Goal: Communication & Community: Answer question/provide support

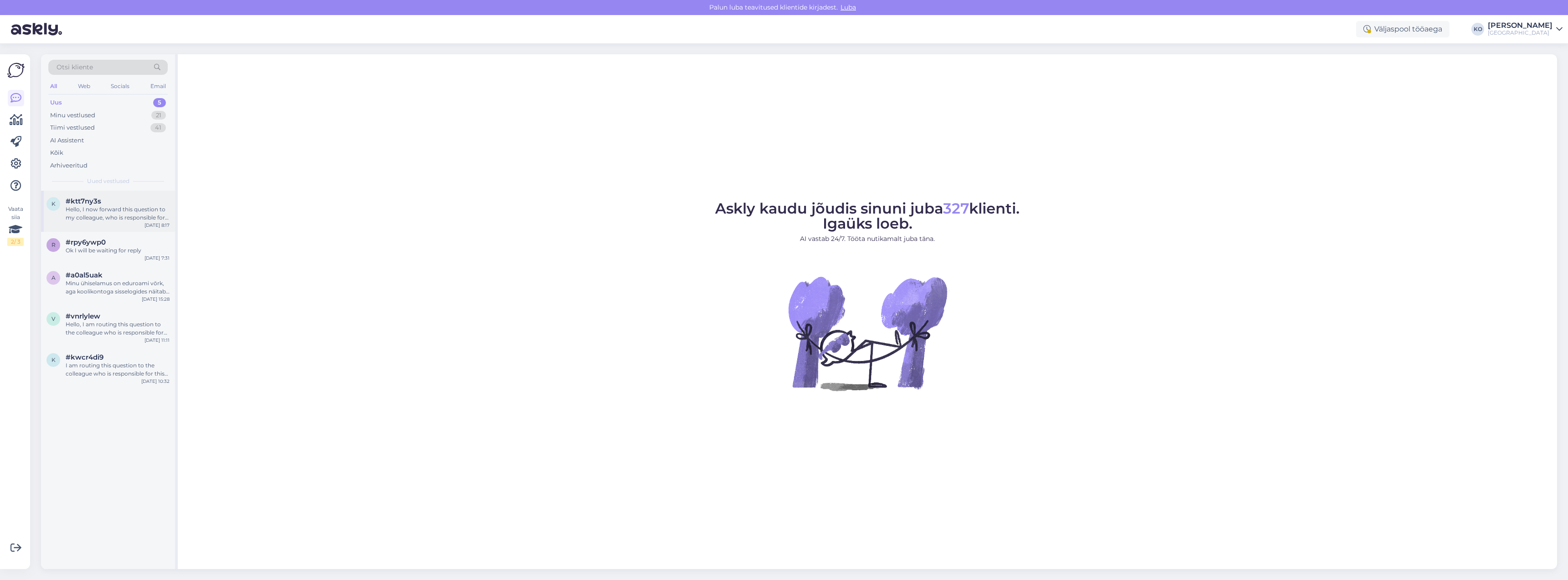
click at [95, 228] on div "k #ktt7ny3s Hello, I now forward this question to my colleague, who is responsi…" at bounding box center [108, 211] width 134 height 41
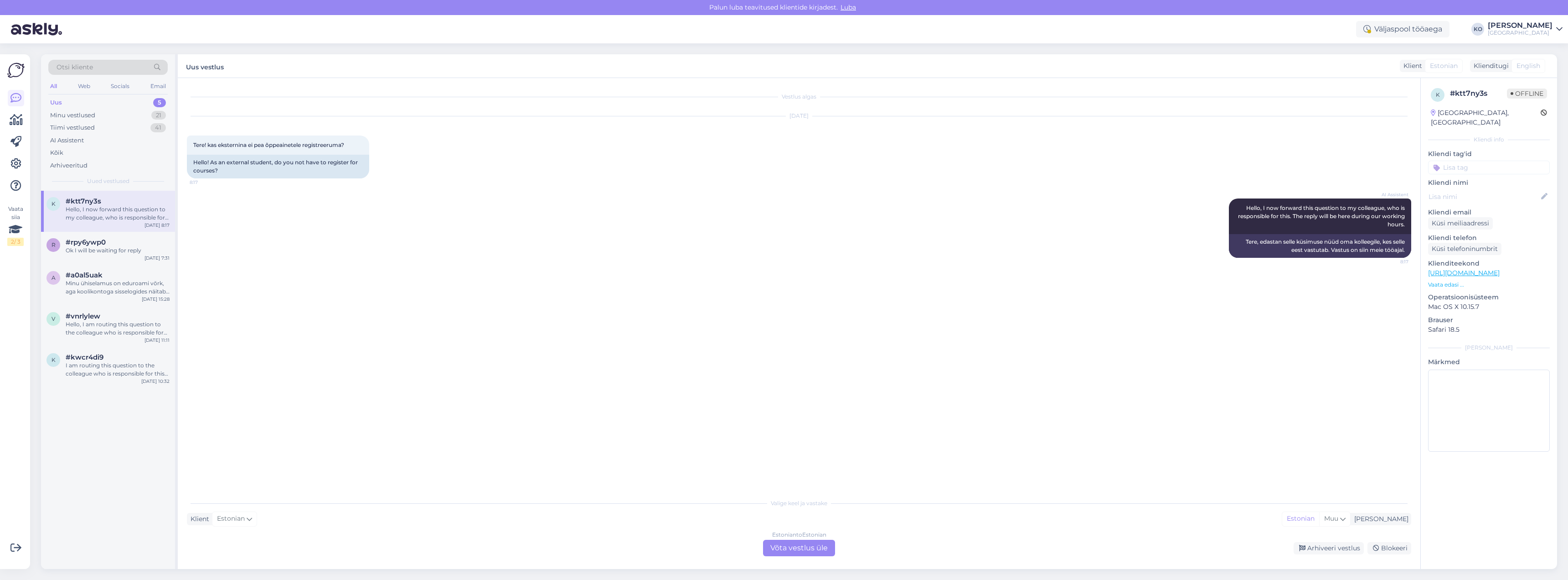
click at [815, 549] on div "Estonian to Estonian Võta vestlus üle" at bounding box center [798, 547] width 72 height 17
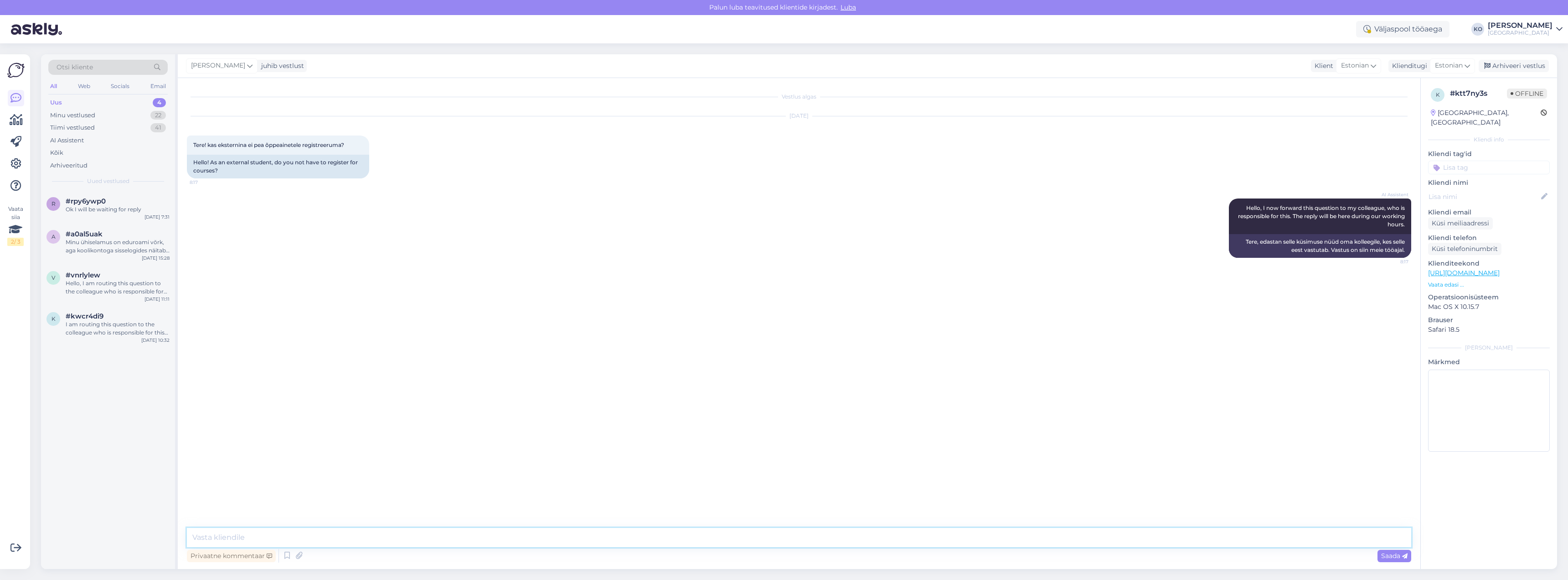
click at [322, 538] on textarea at bounding box center [798, 538] width 1224 height 19
type textarea "Tere. Eksternõppijate õpingukava sisestatakse Tahvlisse Kvaliteedi- ja analüüsi…"
click at [1386, 555] on span "Saada" at bounding box center [1395, 555] width 27 height 8
click at [100, 210] on div "Ok I will be waiting for reply" at bounding box center [118, 209] width 104 height 8
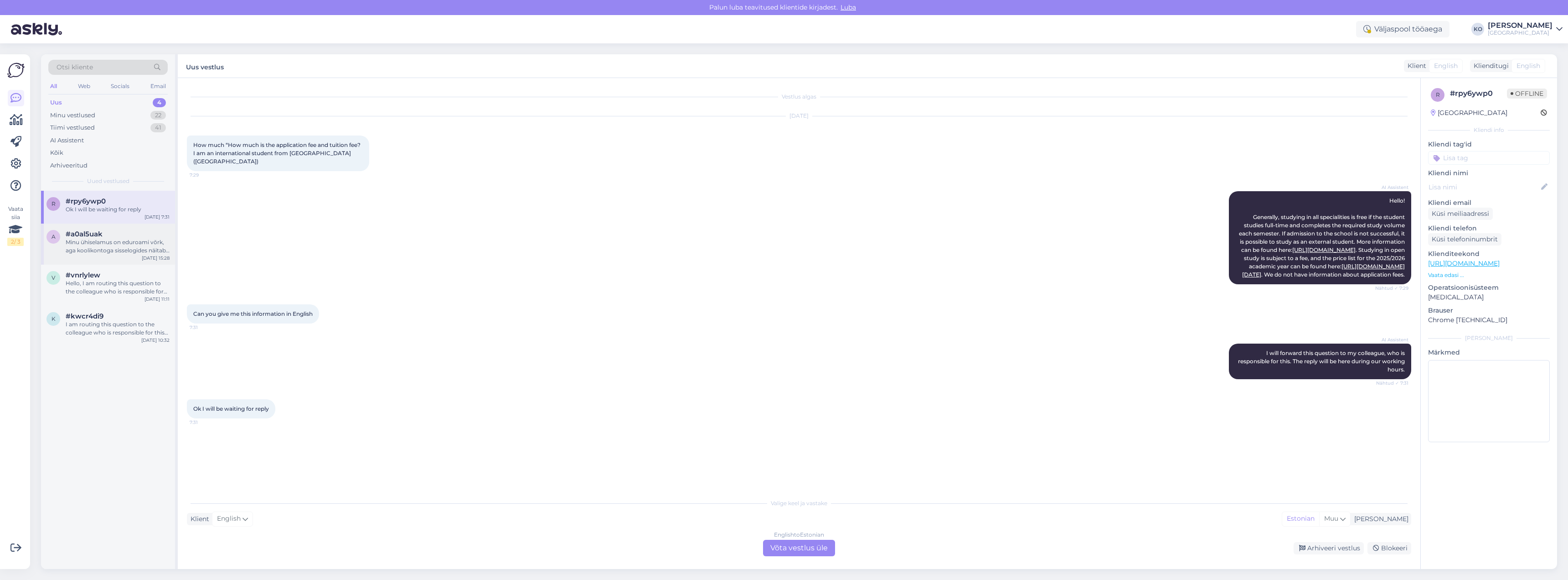
click at [118, 241] on div "Minu ühiselamus on eduroami võrk, aga koolikontoga sisselogides näitab [PERSON_…" at bounding box center [118, 246] width 104 height 17
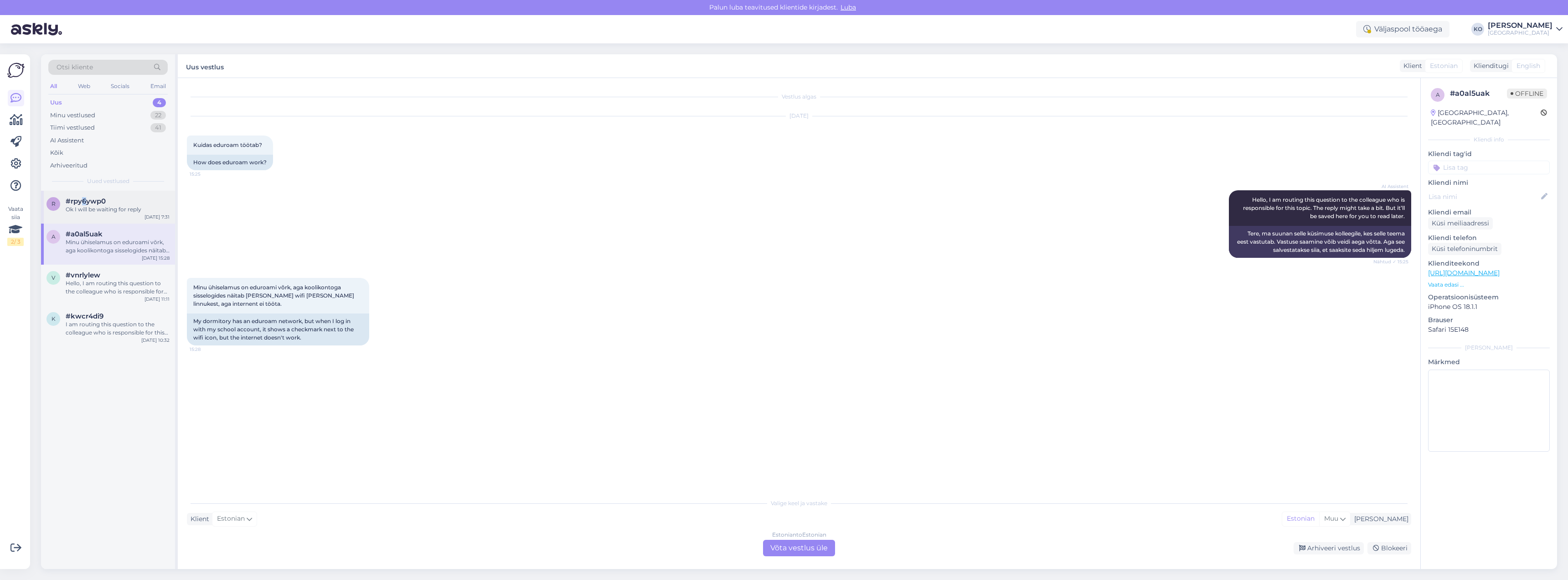
click at [84, 202] on span "#rpy6ywp0" at bounding box center [85, 201] width 40 height 8
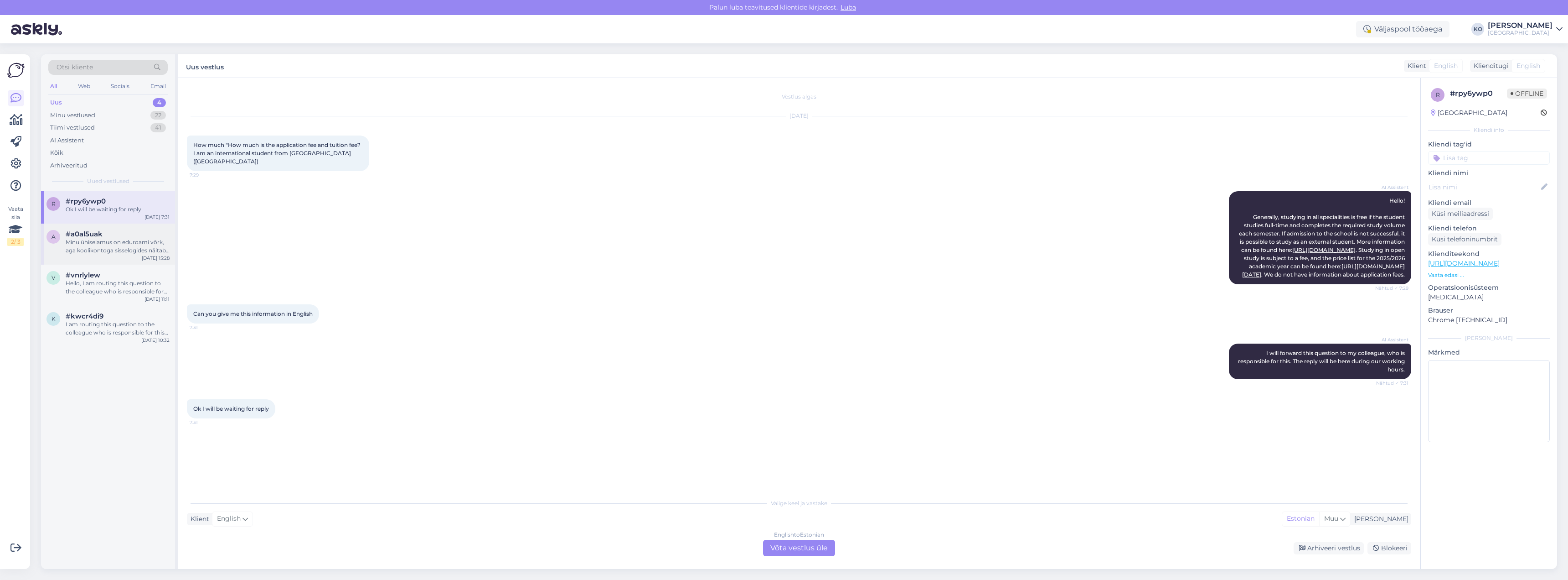
click at [95, 251] on div "Minu ühiselamus on eduroami võrk, aga koolikontoga sisselogides näitab [PERSON_…" at bounding box center [118, 246] width 104 height 17
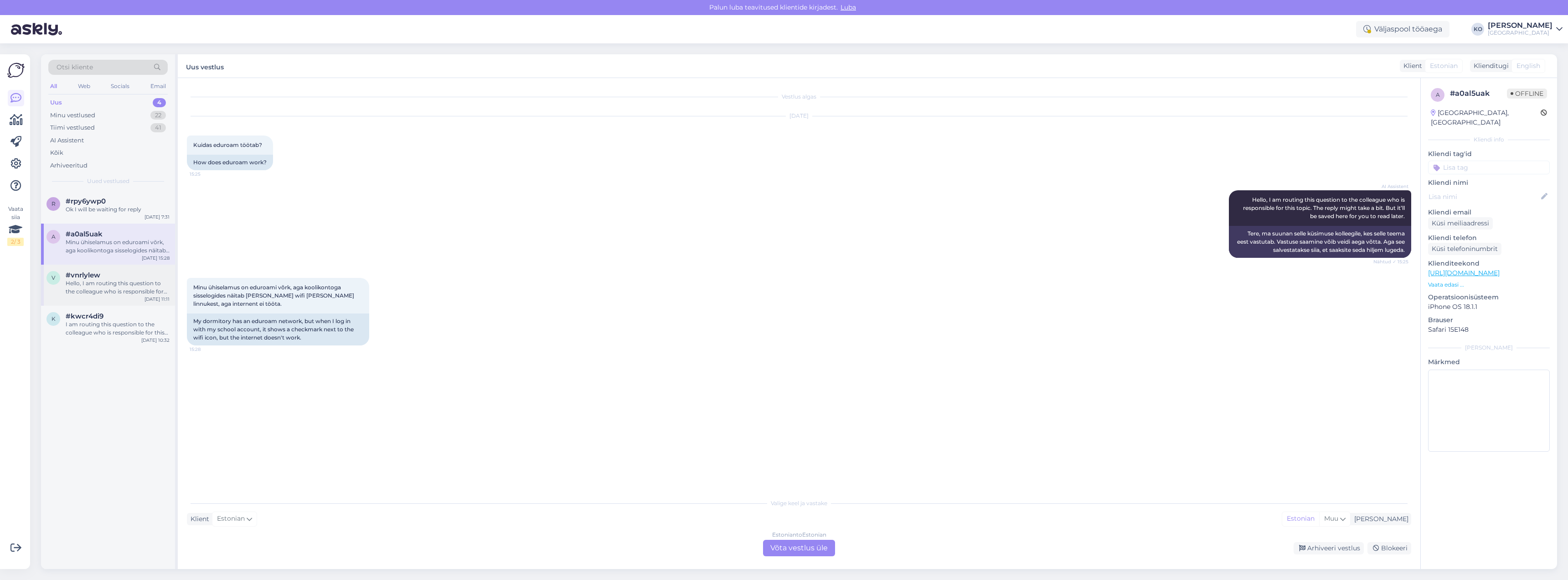
click at [108, 286] on div "Hello, I am routing this question to the colleague who is responsible for this …" at bounding box center [118, 287] width 104 height 17
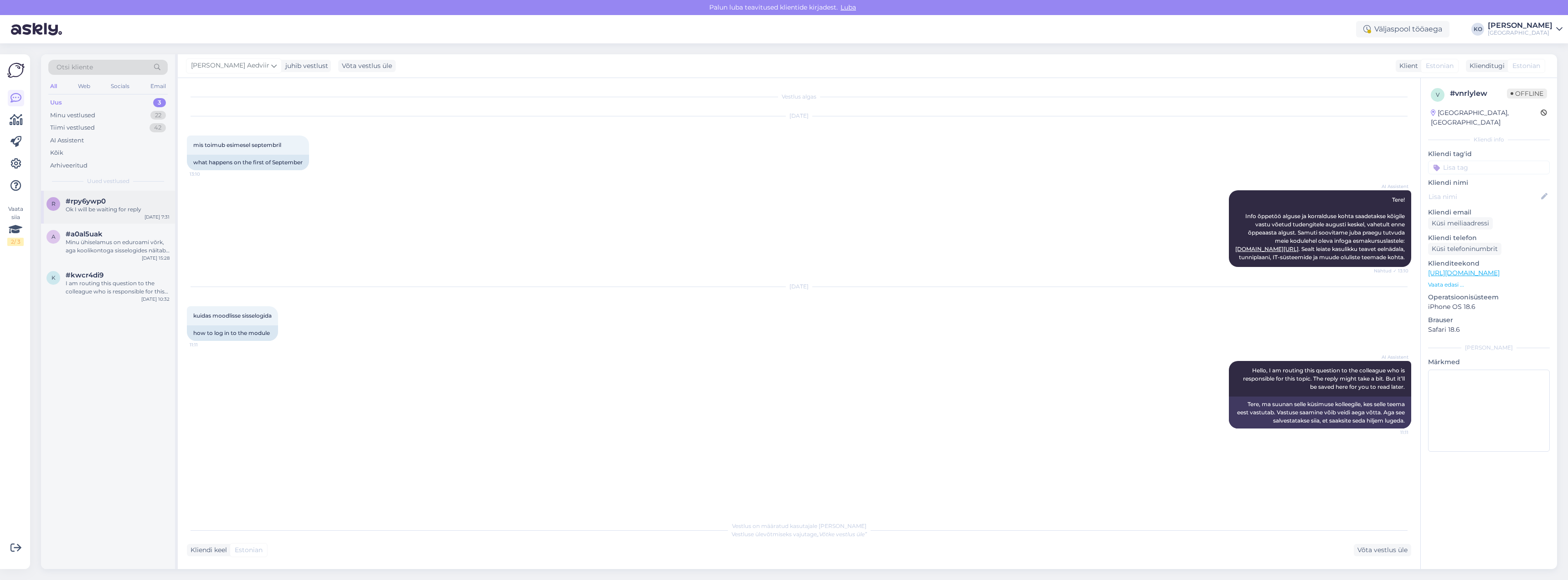
click at [88, 209] on div "Ok I will be waiting for reply" at bounding box center [118, 209] width 104 height 8
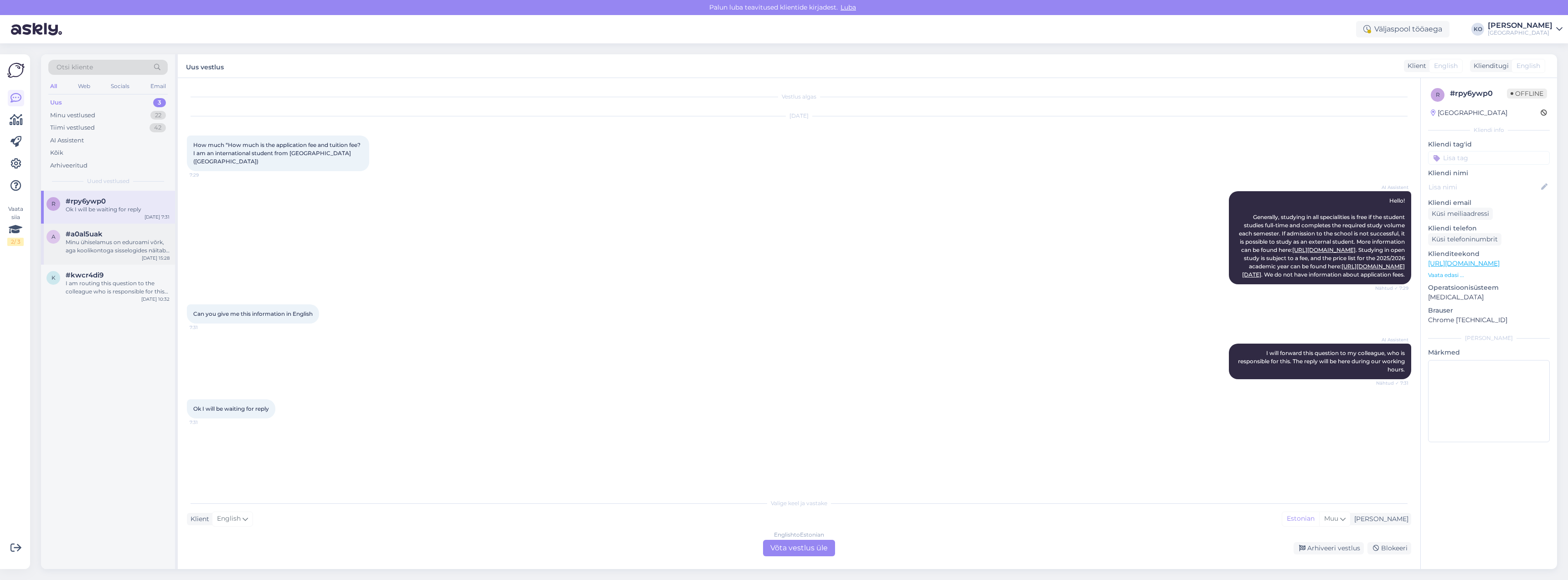
click at [99, 247] on div "Minu ühiselamus on eduroami võrk, aga koolikontoga sisselogides näitab [PERSON_…" at bounding box center [118, 246] width 104 height 17
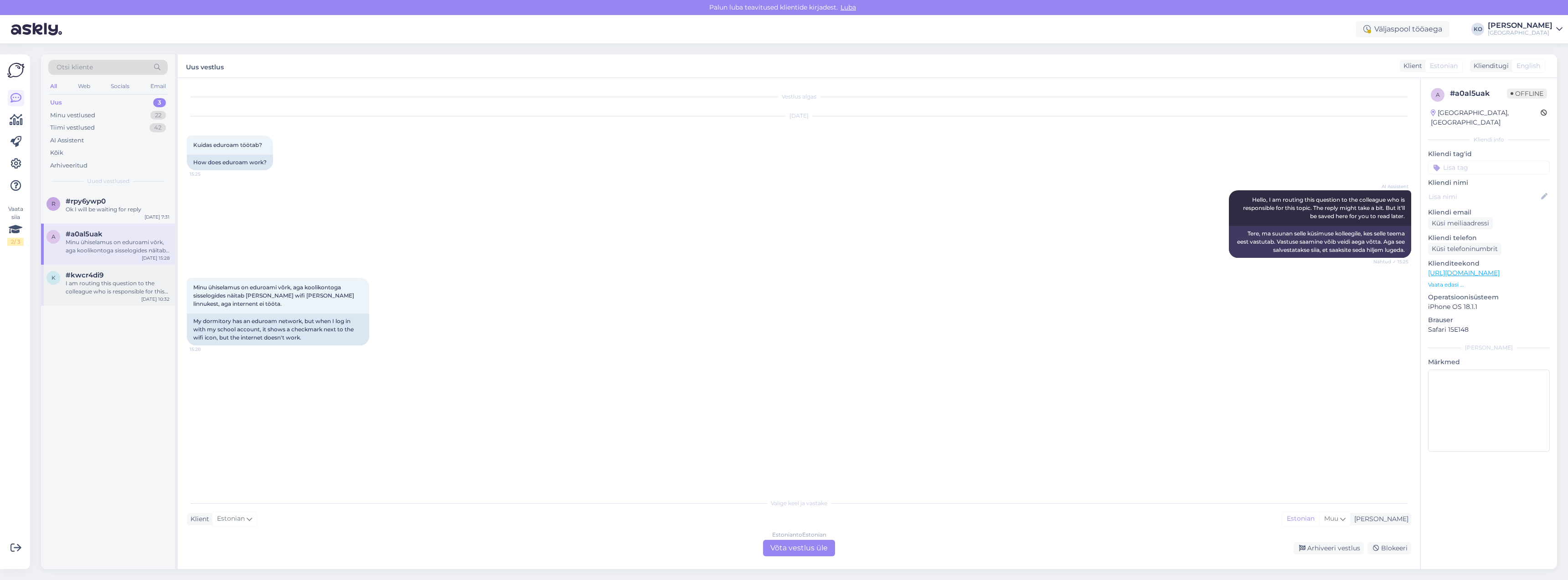
click at [99, 280] on div "I am routing this question to the colleague who is responsible for this topic. …" at bounding box center [118, 287] width 104 height 17
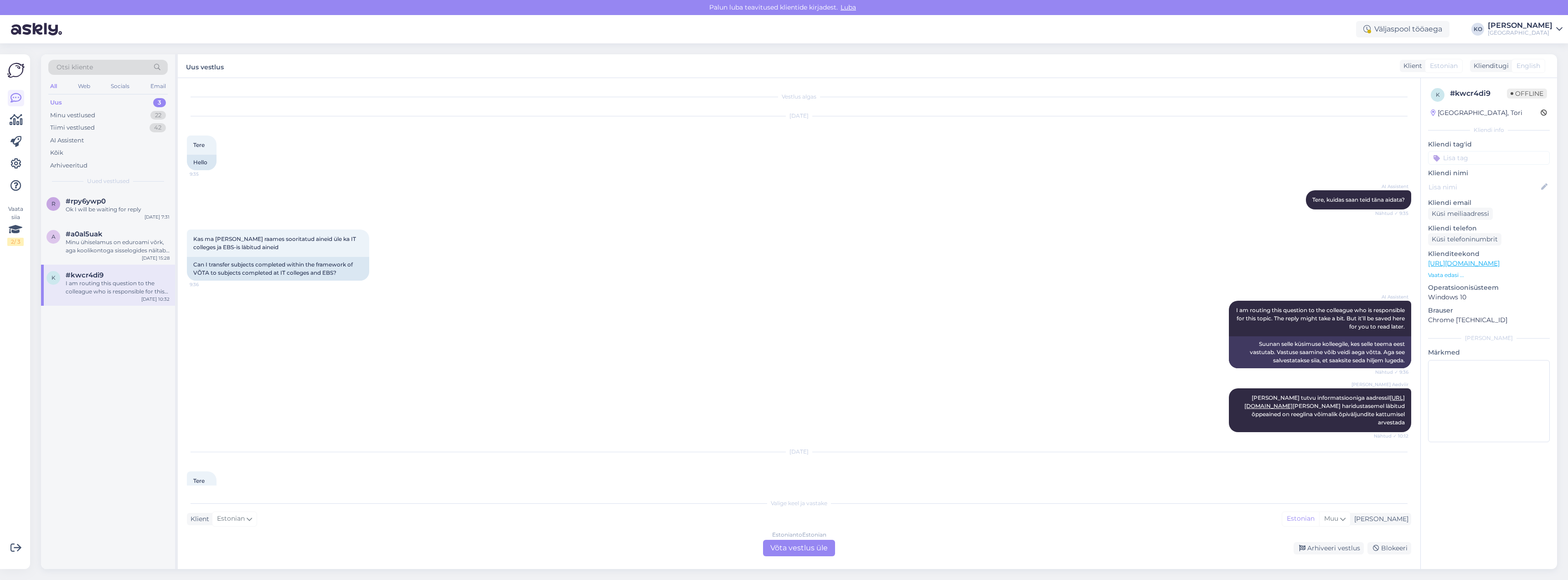
scroll to position [1852, 0]
